Goal: Find specific page/section: Find specific page/section

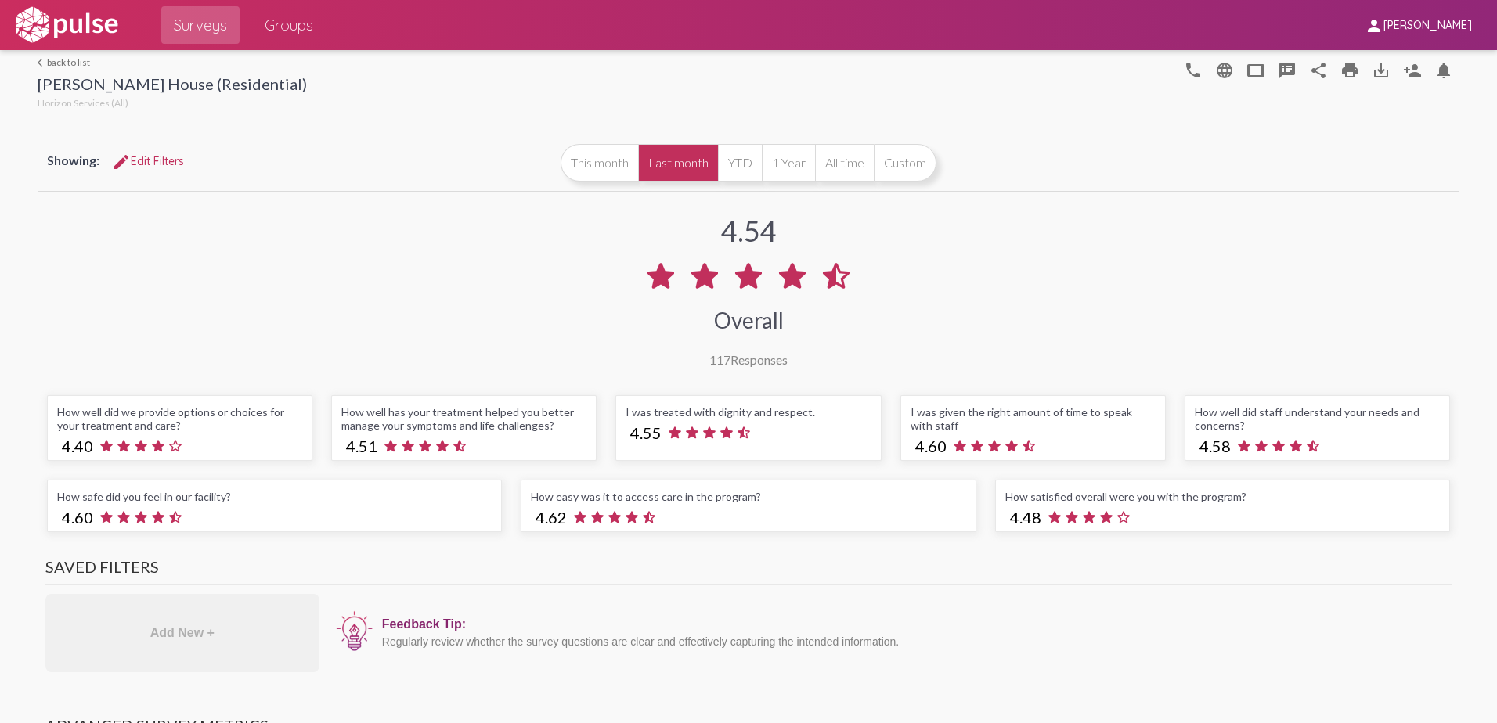
click at [52, 5] on div at bounding box center [67, 25] width 108 height 50
click at [50, 13] on img at bounding box center [67, 24] width 108 height 39
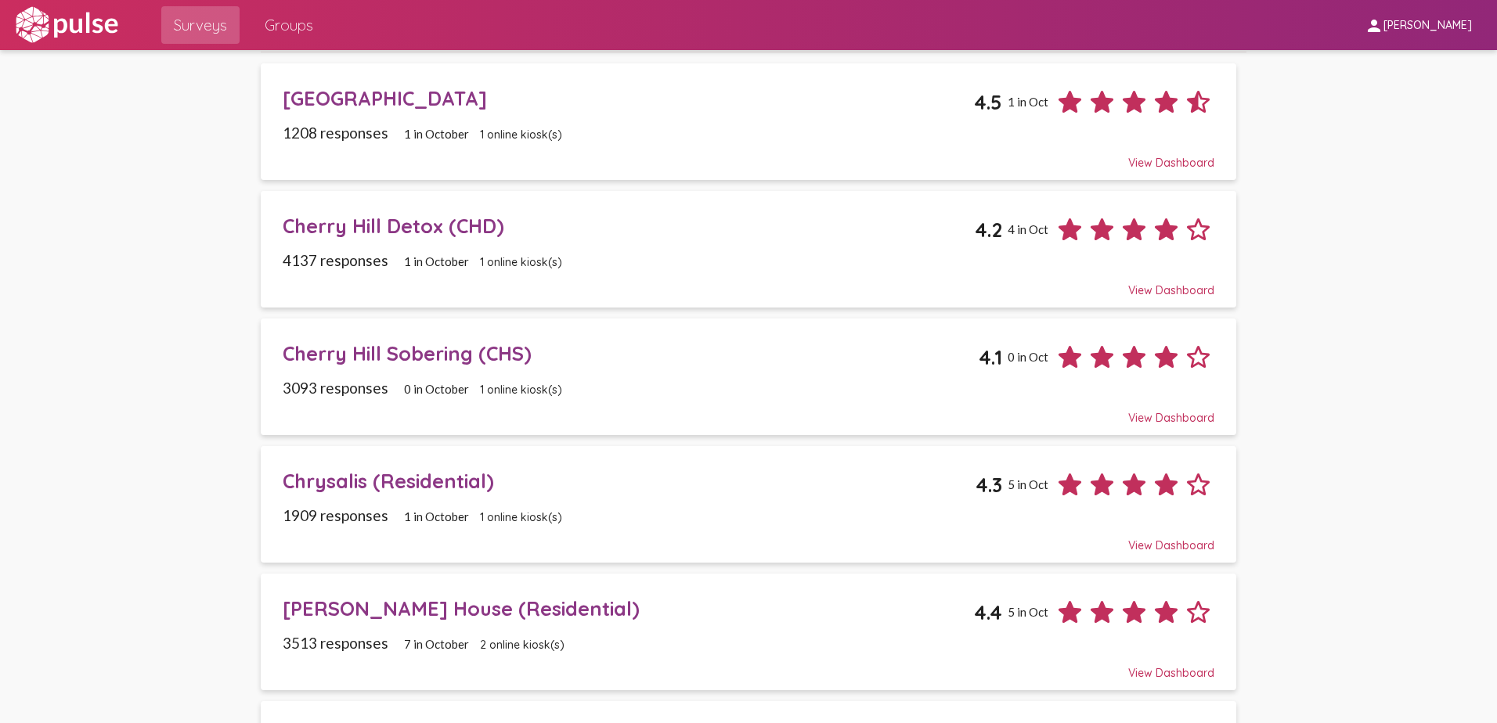
scroll to position [157, 0]
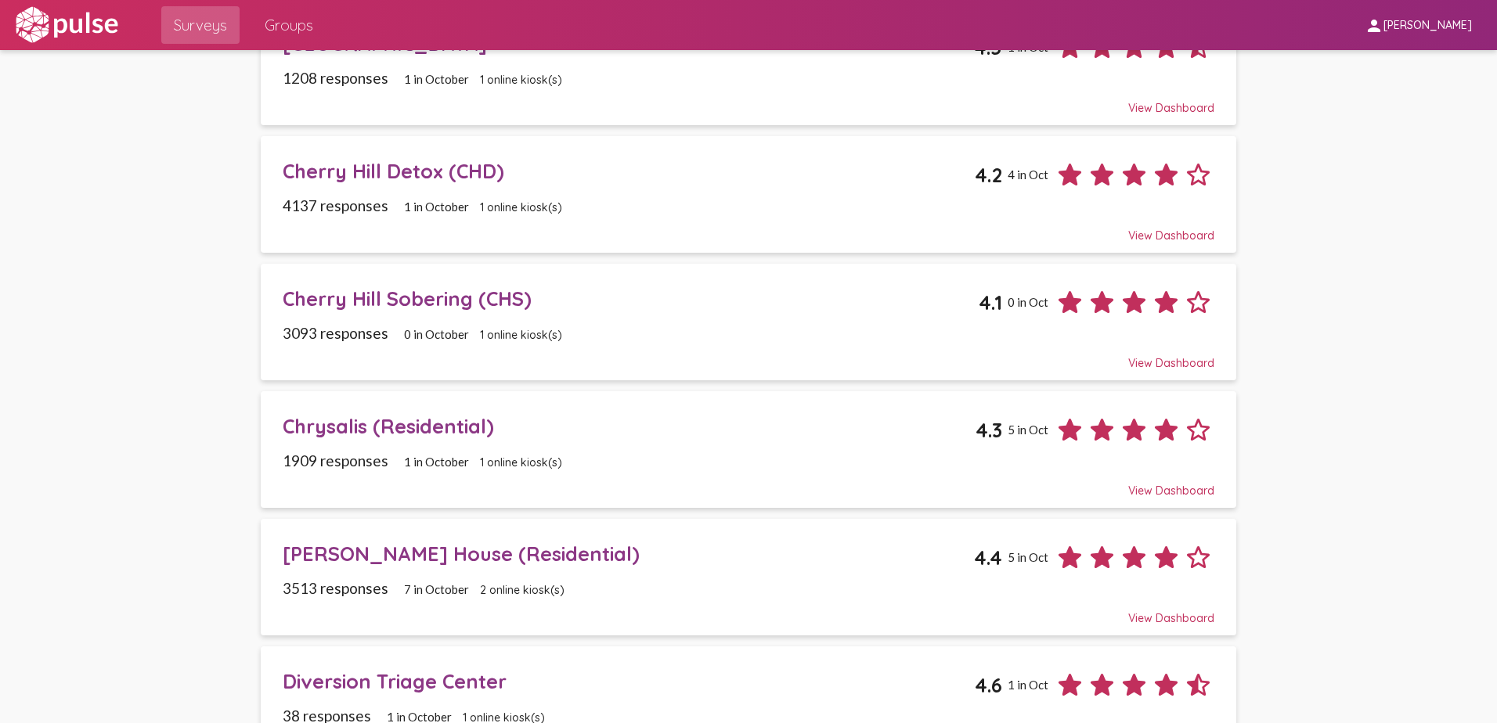
click at [461, 548] on div "[PERSON_NAME] House (Residential)" at bounding box center [629, 554] width 692 height 24
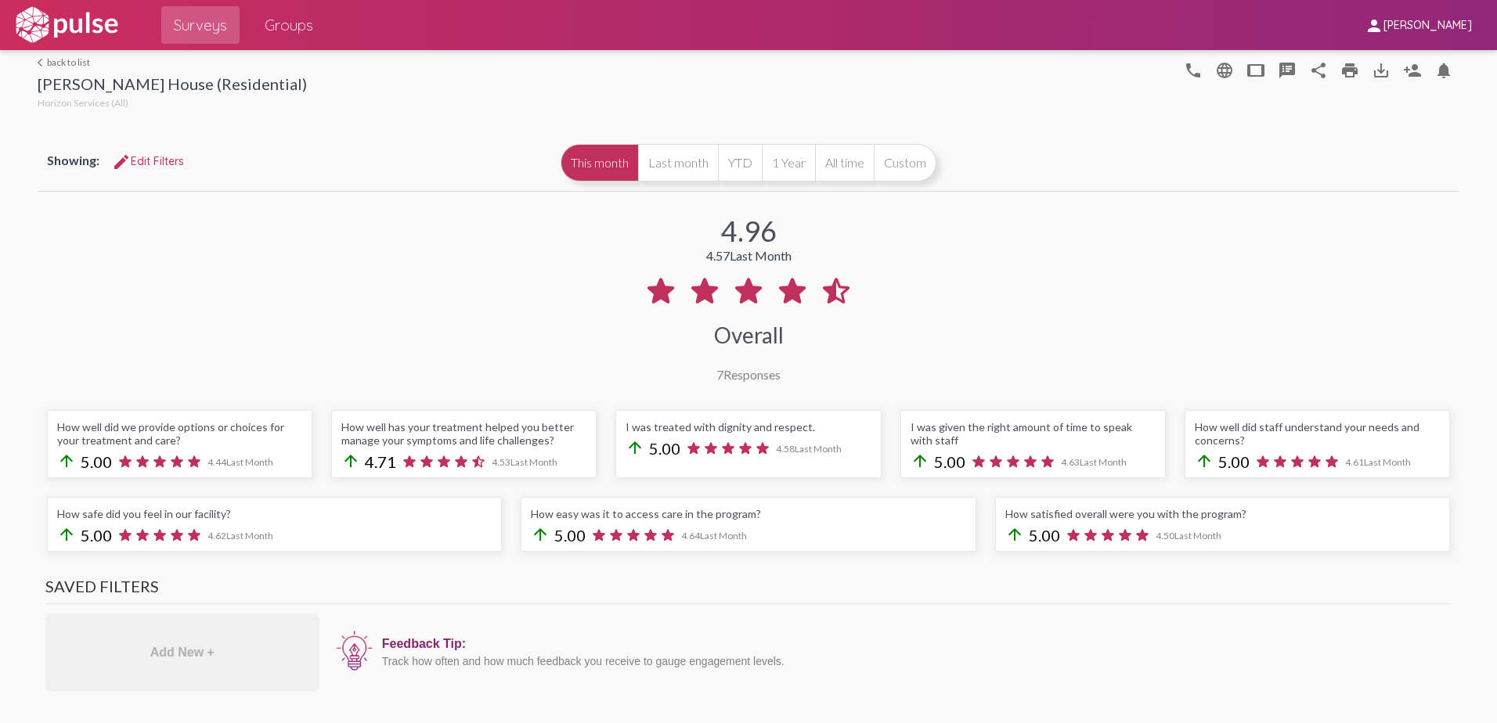
drag, startPoint x: 101, startPoint y: 22, endPoint x: 120, endPoint y: 38, distance: 24.5
click at [101, 21] on img at bounding box center [67, 24] width 108 height 39
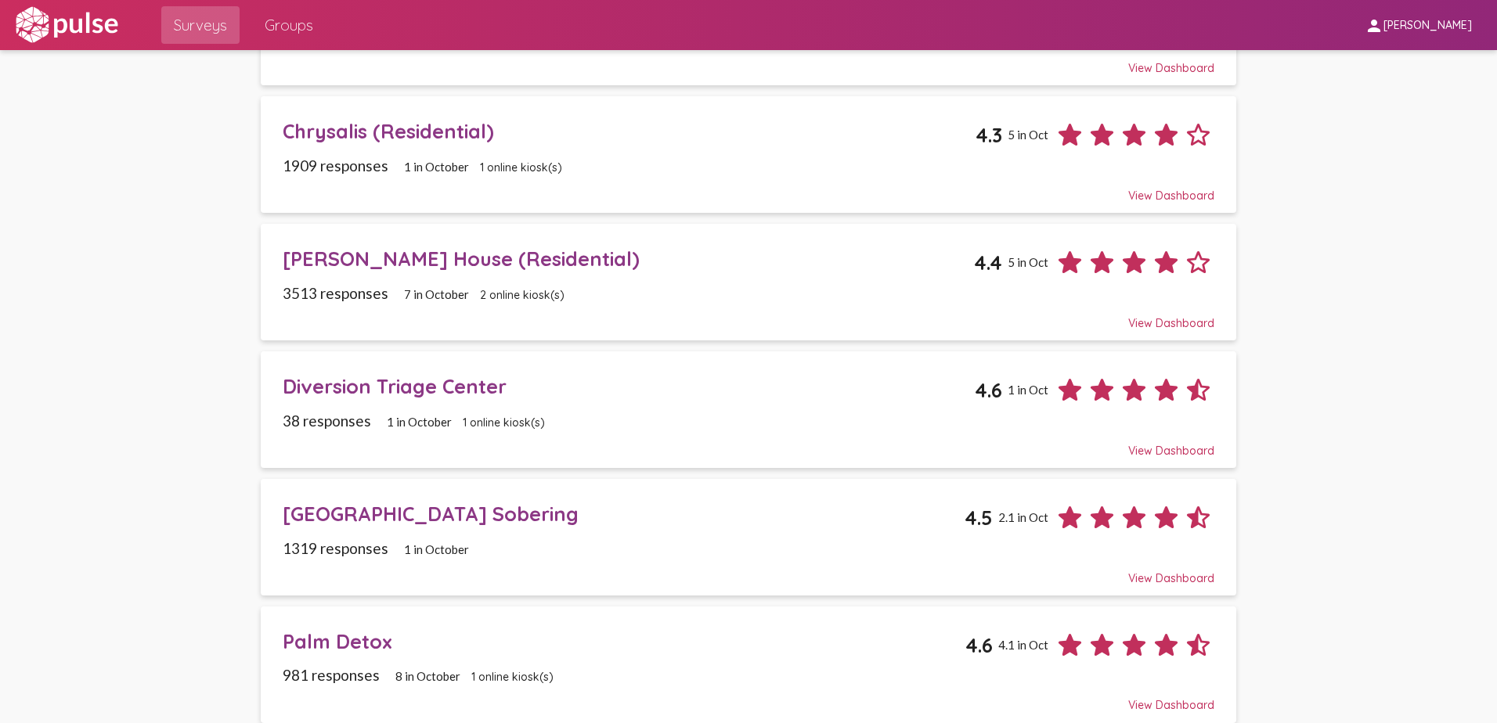
scroll to position [464, 0]
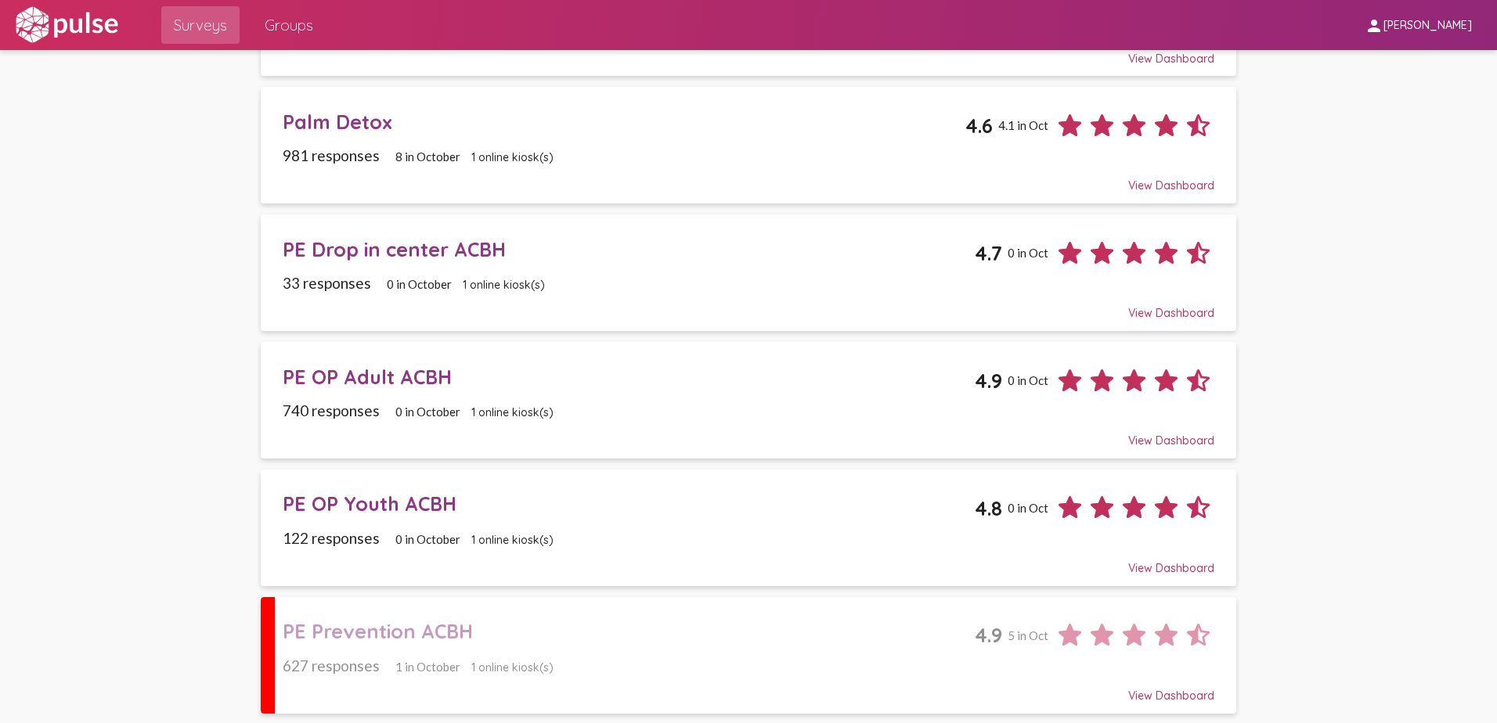
scroll to position [974, 0]
click at [422, 632] on div "PE Prevention ACBH" at bounding box center [629, 629] width 693 height 24
